Goal: Transaction & Acquisition: Purchase product/service

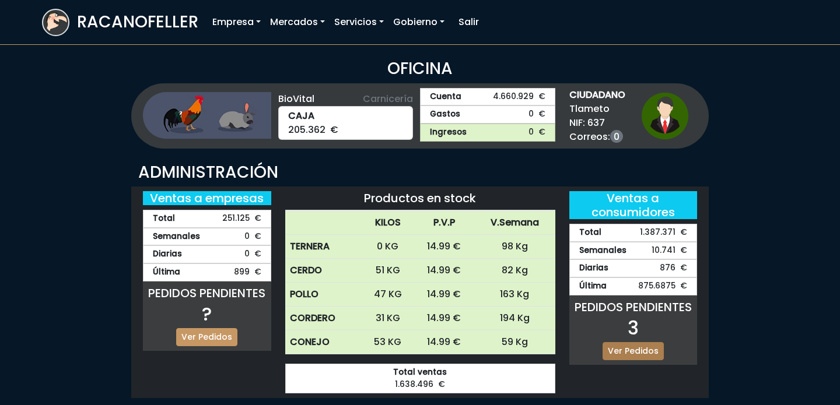
click at [645, 350] on link "Ver Pedidos" at bounding box center [633, 351] width 61 height 18
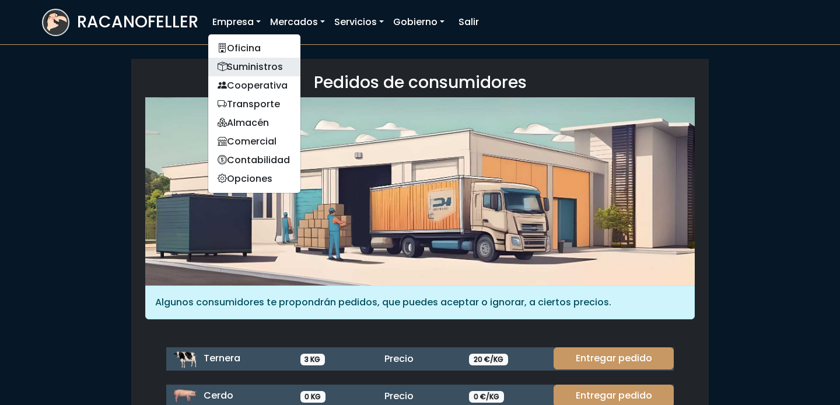
click at [254, 62] on link "Suministros" at bounding box center [254, 67] width 92 height 19
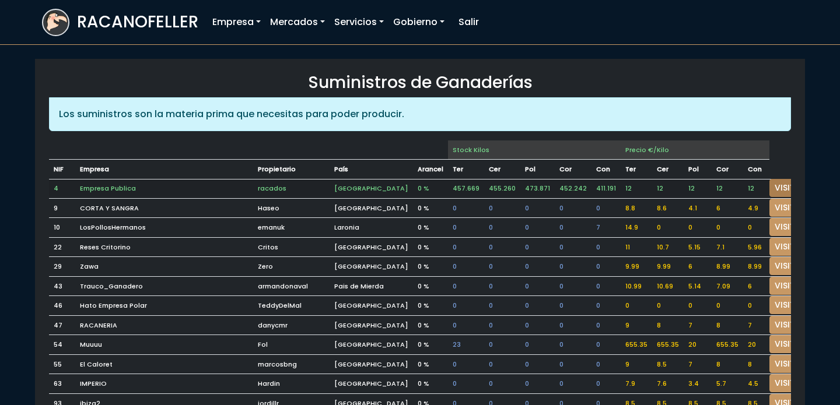
click at [769, 181] on link "VISITAR" at bounding box center [790, 188] width 42 height 18
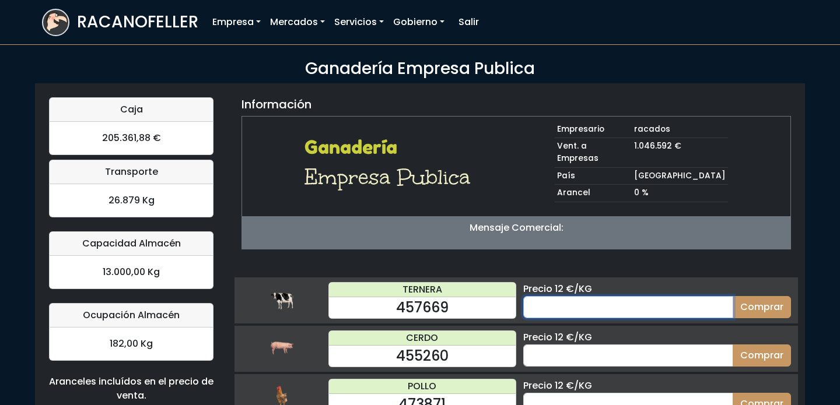
click at [678, 296] on input "number" at bounding box center [628, 307] width 210 height 22
type input "60"
click at [733, 296] on button "Comprar" at bounding box center [762, 307] width 58 height 22
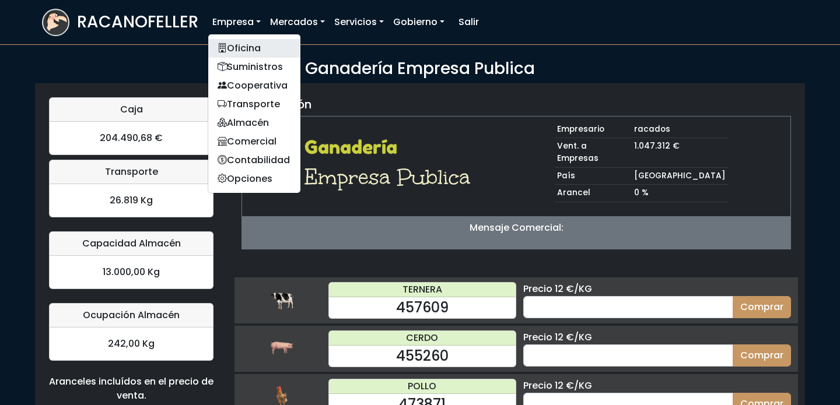
click at [236, 45] on link "Oficina" at bounding box center [254, 48] width 92 height 19
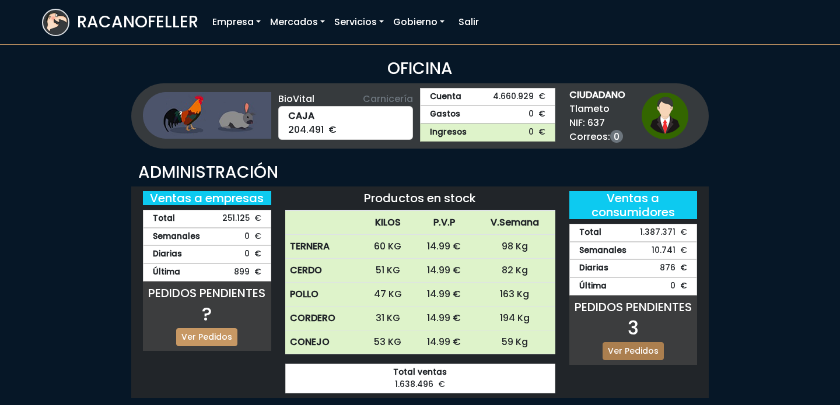
click at [633, 351] on link "Ver Pedidos" at bounding box center [633, 351] width 61 height 18
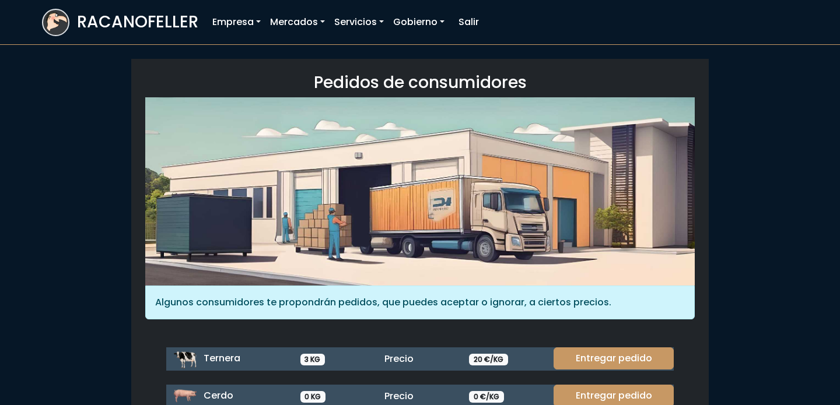
click at [635, 369] on div "Entregar pedido" at bounding box center [610, 359] width 127 height 23
click at [629, 359] on link "Entregar pedido" at bounding box center [614, 359] width 120 height 22
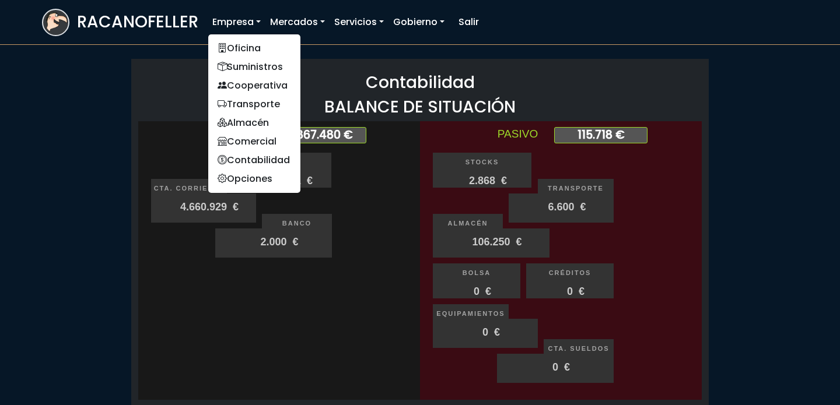
click at [253, 37] on ul "Oficina Suministros Cooperativa Transporte Almacén Comercial Contabilidad Opcio…" at bounding box center [254, 114] width 93 height 160
click at [250, 45] on link "Oficina" at bounding box center [254, 48] width 92 height 19
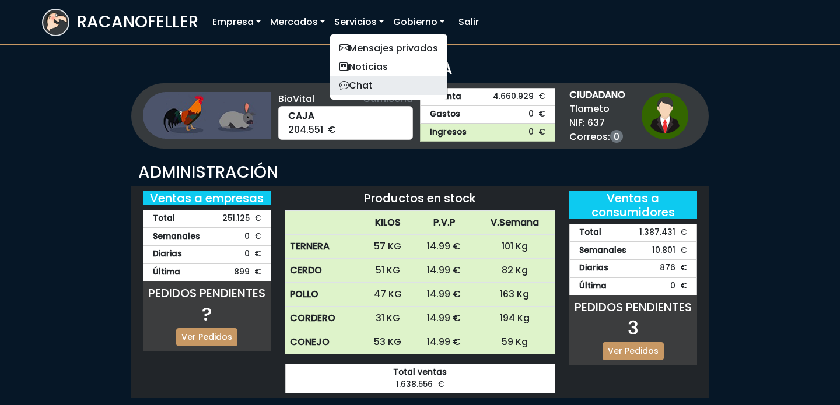
click at [349, 79] on link "Chat" at bounding box center [388, 85] width 117 height 19
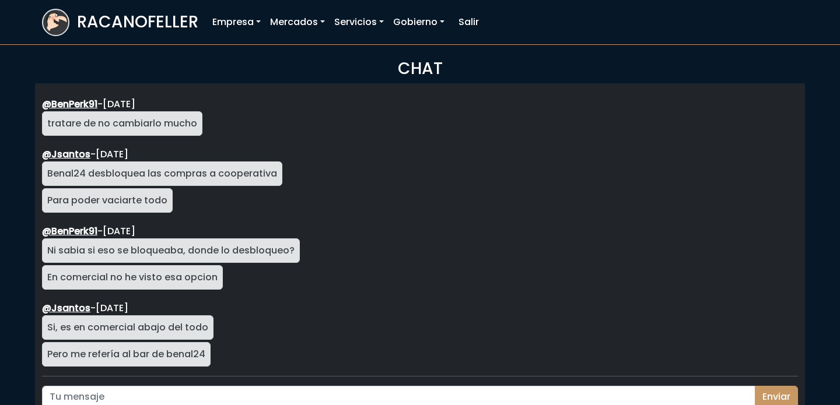
scroll to position [2075, 0]
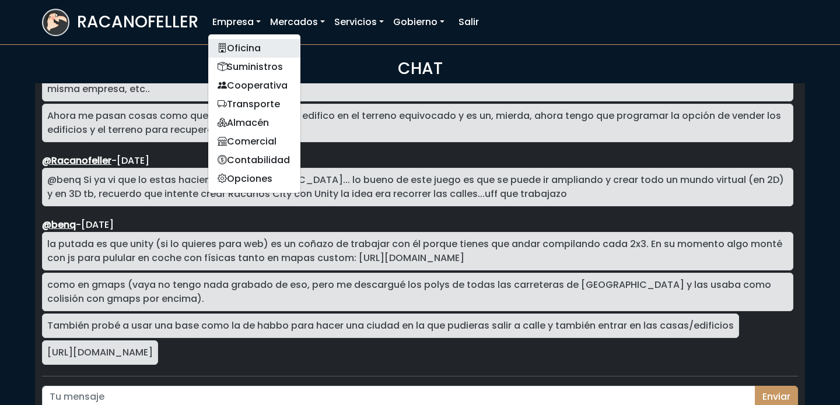
click at [239, 45] on link "Oficina" at bounding box center [254, 48] width 92 height 19
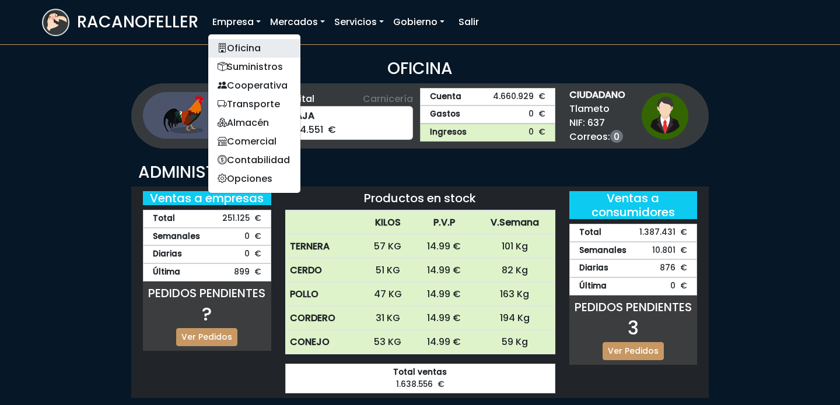
click at [257, 50] on link "Oficina" at bounding box center [254, 48] width 92 height 19
